Goal: Transaction & Acquisition: Purchase product/service

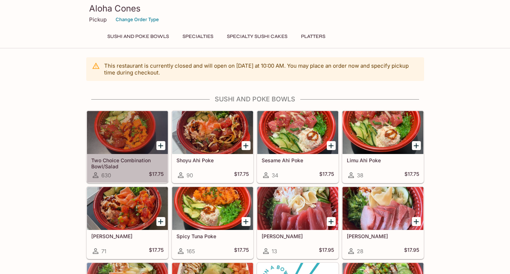
click at [133, 161] on h5 "Two Choice Combination Bowl/Salad" at bounding box center [127, 163] width 72 height 12
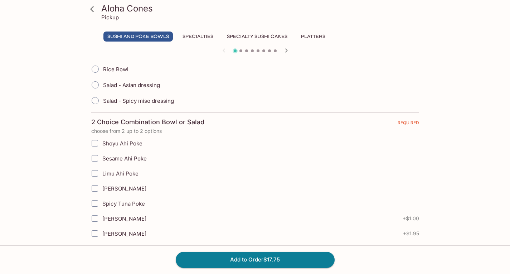
scroll to position [198, 0]
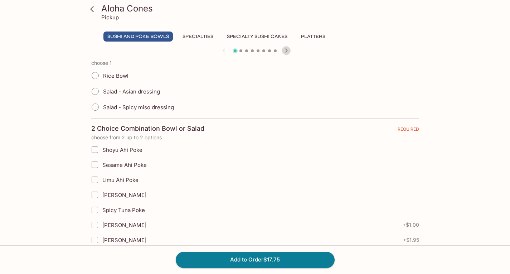
click at [288, 53] on icon "button" at bounding box center [286, 50] width 9 height 9
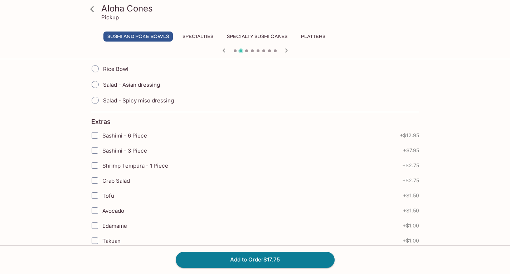
click at [288, 53] on icon "button" at bounding box center [286, 50] width 9 height 9
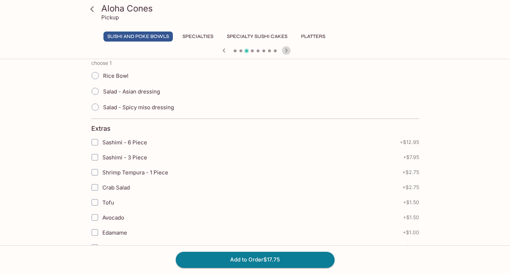
click at [288, 53] on icon "button" at bounding box center [286, 50] width 9 height 9
click at [225, 50] on icon "button" at bounding box center [224, 50] width 9 height 9
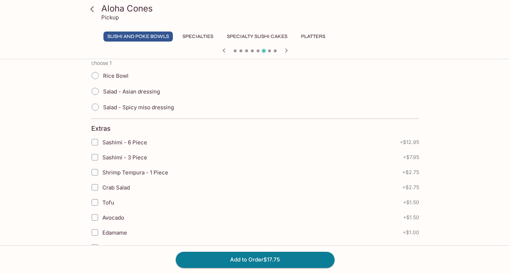
click at [225, 50] on icon "button" at bounding box center [224, 50] width 9 height 9
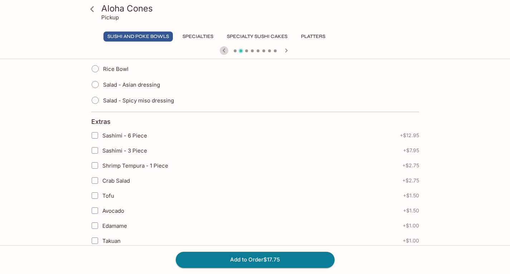
click at [225, 50] on icon "button" at bounding box center [224, 50] width 9 height 9
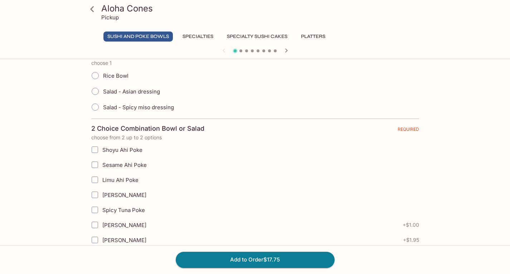
click at [225, 50] on div at bounding box center [254, 51] width 343 height 11
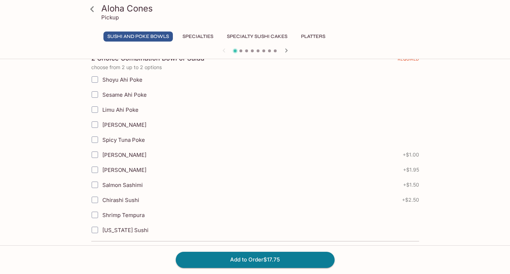
scroll to position [250, 0]
